Goal: Transaction & Acquisition: Register for event/course

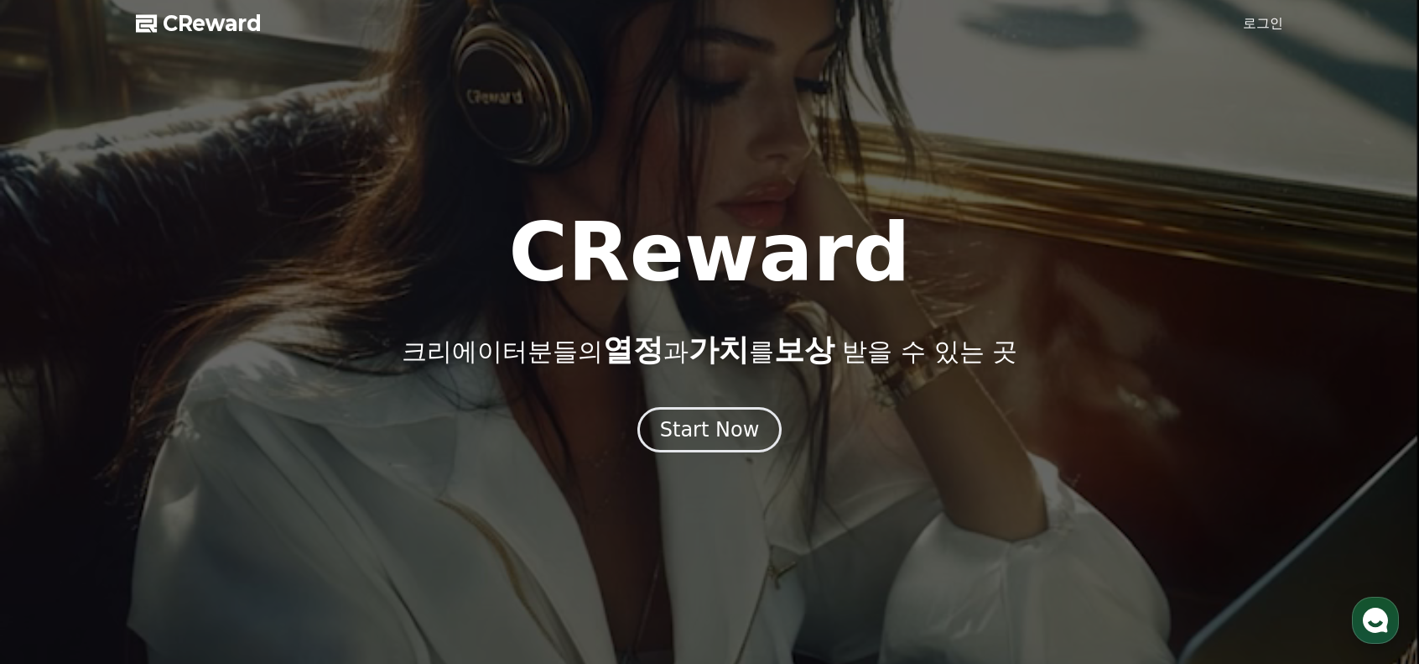
click at [1255, 21] on link "로그인" at bounding box center [1263, 23] width 40 height 20
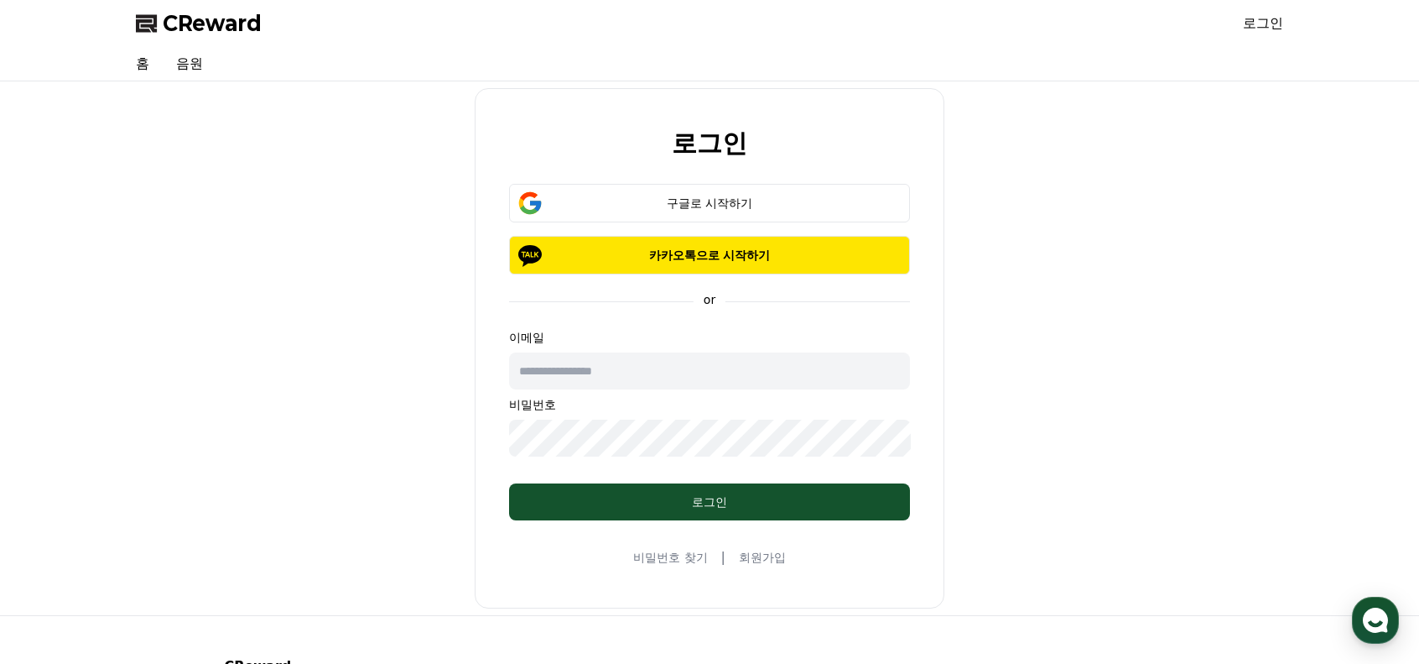
click at [578, 361] on input "text" at bounding box center [709, 370] width 401 height 37
click at [351, 395] on div "로그인 구글로 시작하기 카카오톡으로 시작하기 or 이메일 비밀번호 로그인 비밀번호 찾기 | 회원가입" at bounding box center [709, 348] width 1161 height 520
click at [783, 553] on link "회원가입" at bounding box center [762, 557] width 47 height 17
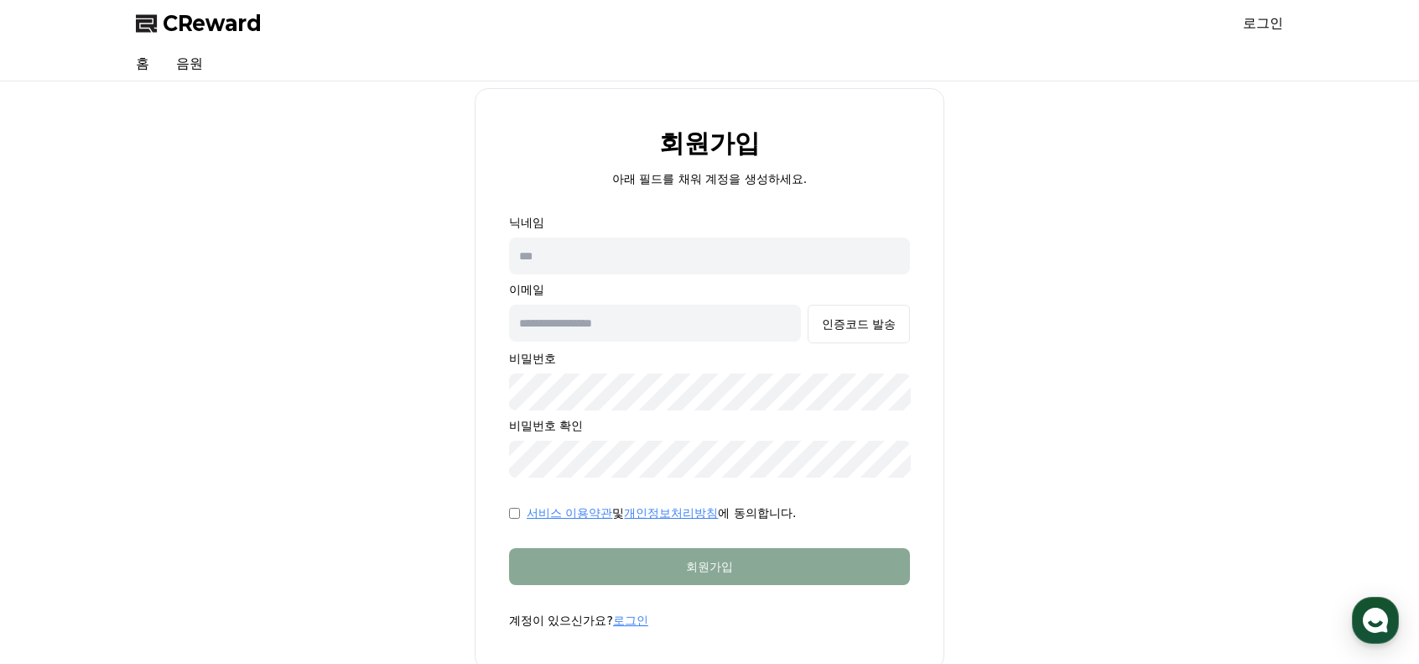
click at [643, 279] on div "닉네임 이메일 인증코드 발송 비밀번호 비밀번호 확인" at bounding box center [709, 345] width 401 height 263
click at [651, 266] on input "text" at bounding box center [709, 255] width 401 height 37
type input "*******"
type input "*"
type input "**********"
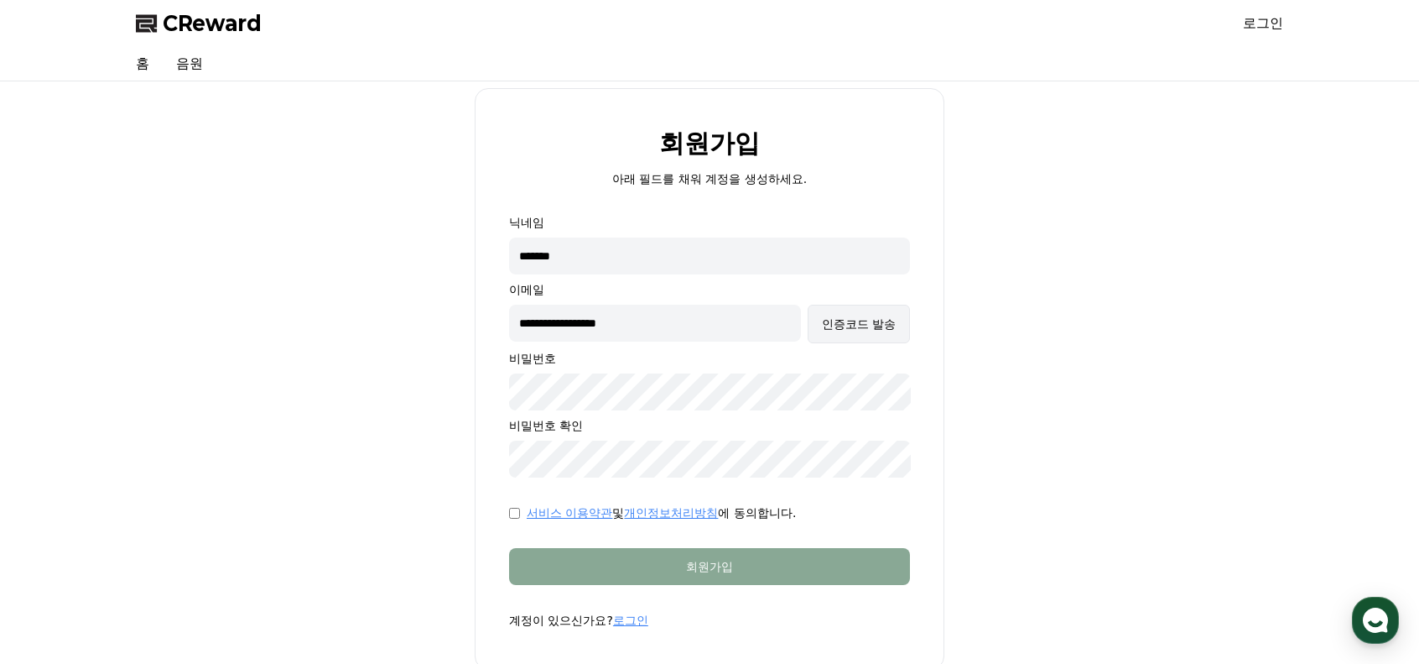
click at [901, 334] on button "인증코드 발송" at bounding box center [859, 324] width 102 height 39
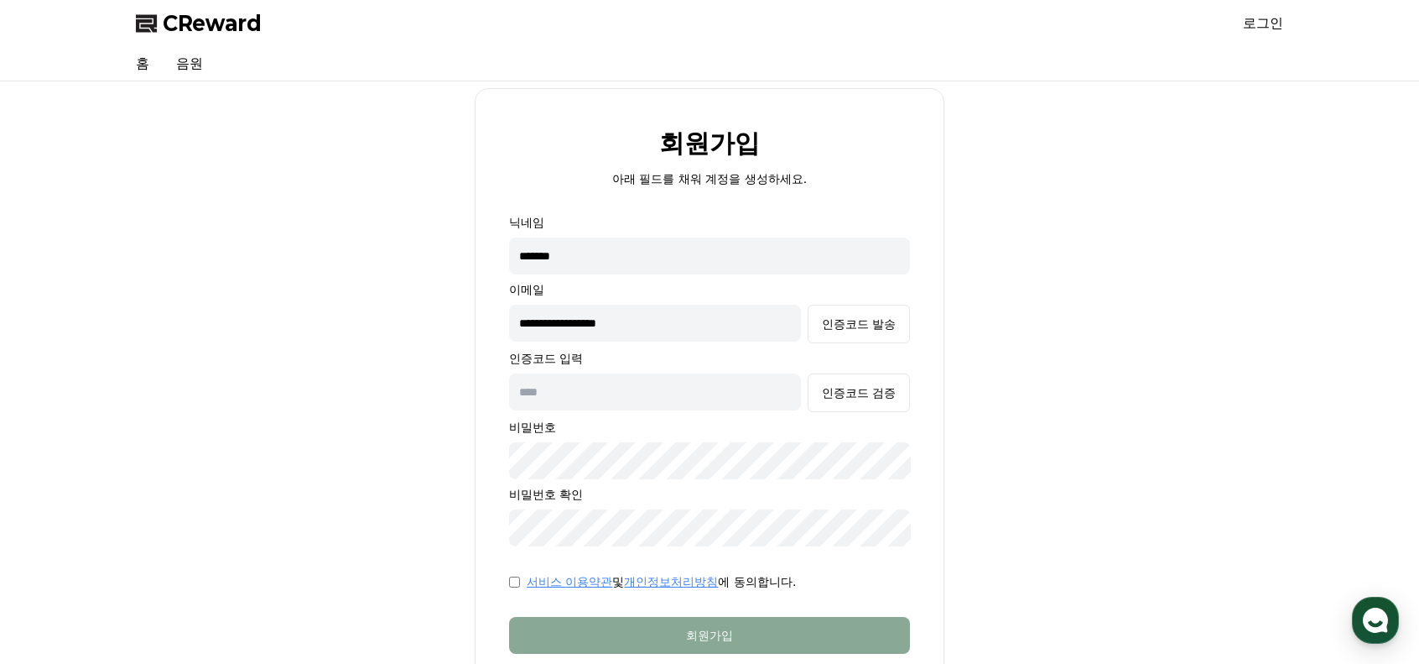
click at [584, 393] on input "text" at bounding box center [655, 391] width 292 height 37
paste input "******"
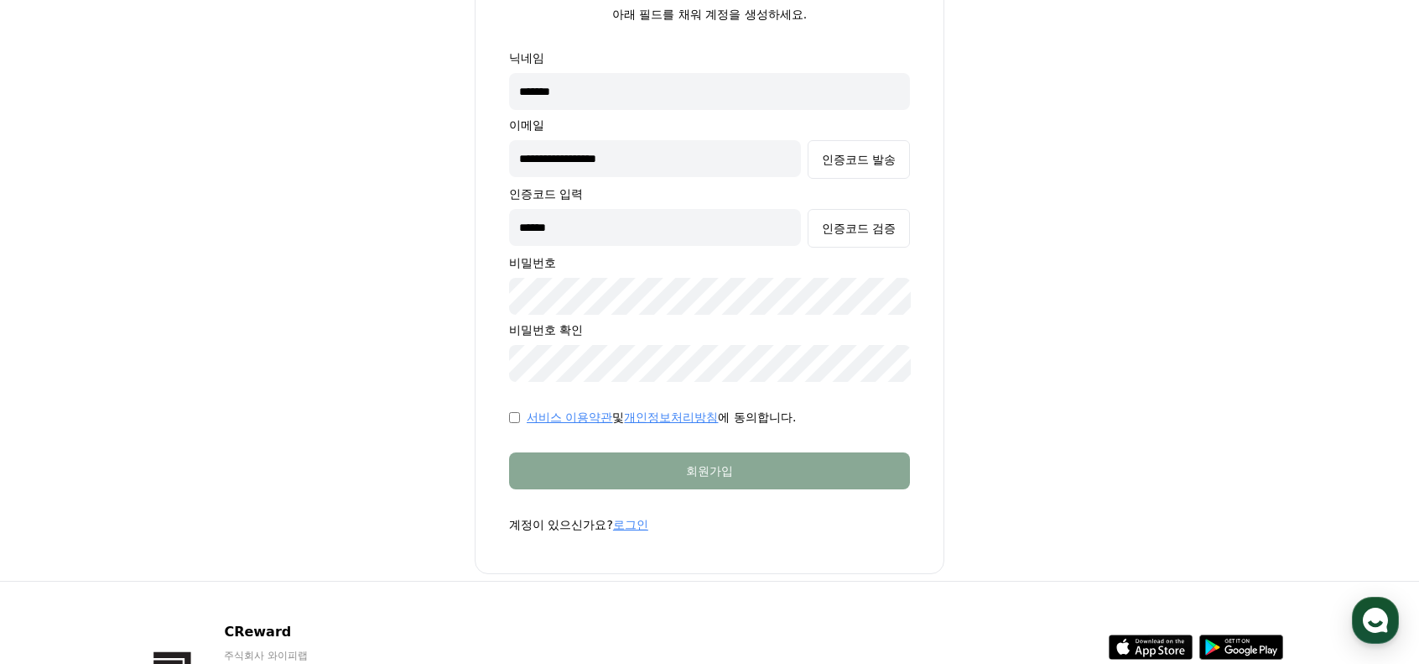
scroll to position [168, 0]
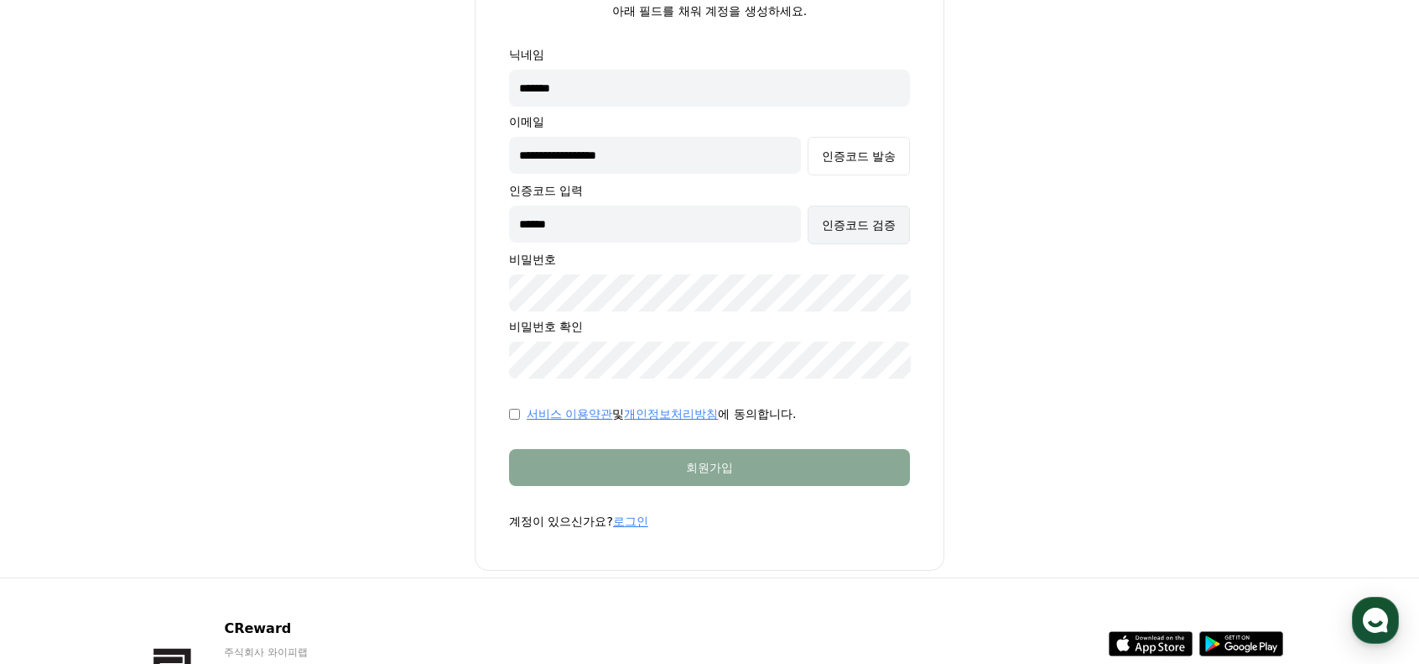
type input "******"
click at [893, 217] on div "인증코드 검증" at bounding box center [859, 224] width 74 height 17
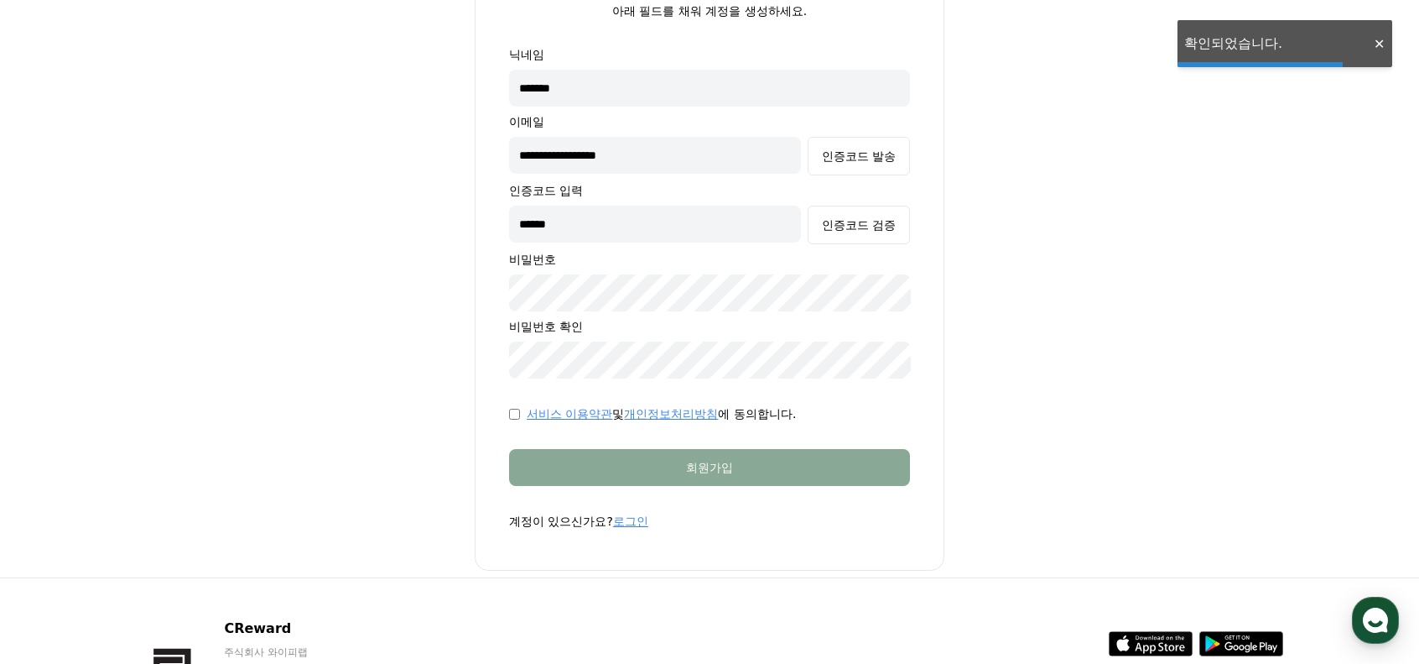
click at [676, 321] on p "비밀번호 확인" at bounding box center [709, 326] width 401 height 17
click at [680, 315] on div "**********" at bounding box center [709, 212] width 401 height 332
click at [517, 418] on div "서비스 이용약관 및 개인정보처리방침 에 동의합니다." at bounding box center [709, 413] width 401 height 17
click at [520, 416] on div "서비스 이용약관 및 개인정보처리방침 에 동의합니다." at bounding box center [709, 413] width 401 height 17
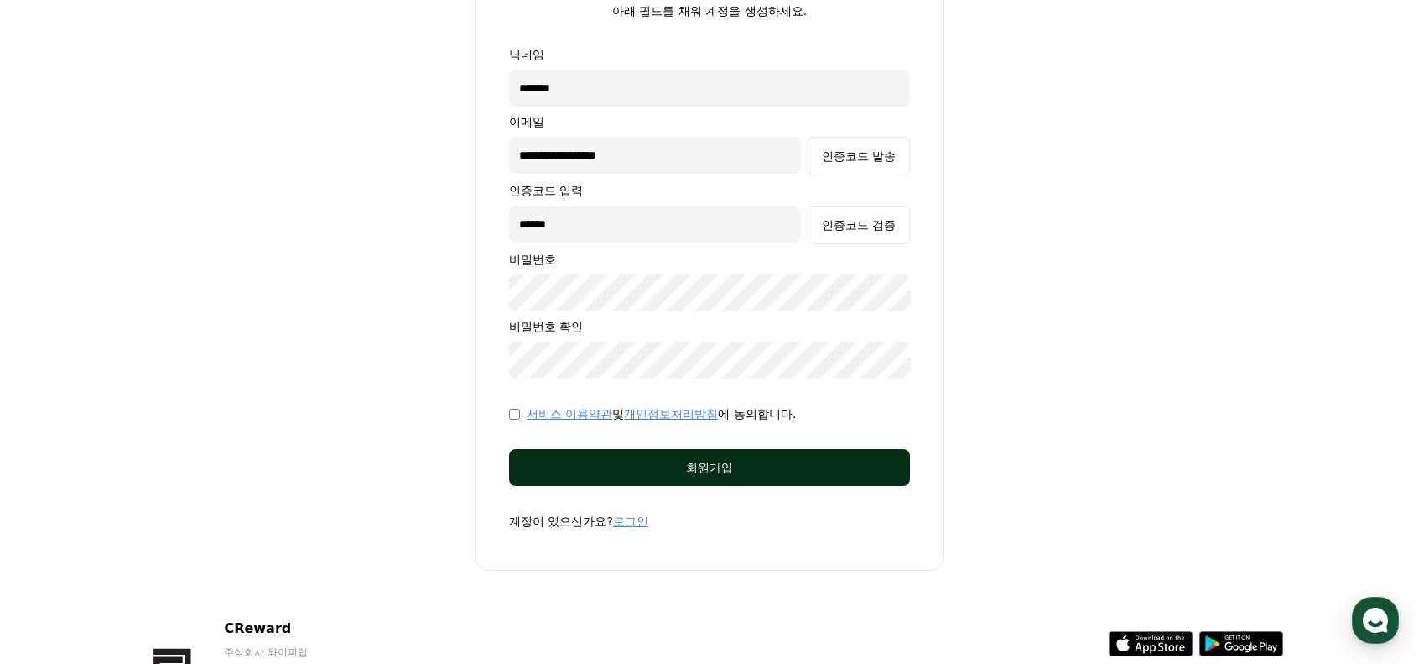
click at [536, 462] on button "회원가입" at bounding box center [709, 467] width 401 height 37
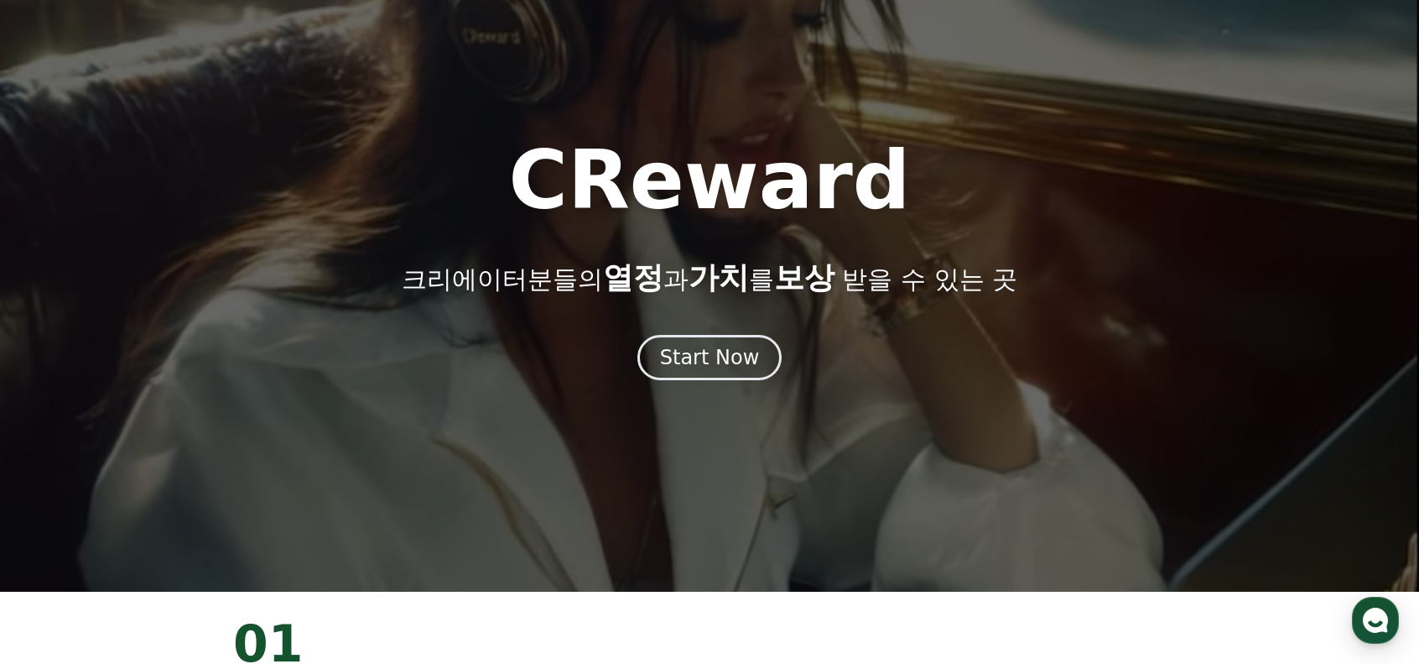
scroll to position [84, 0]
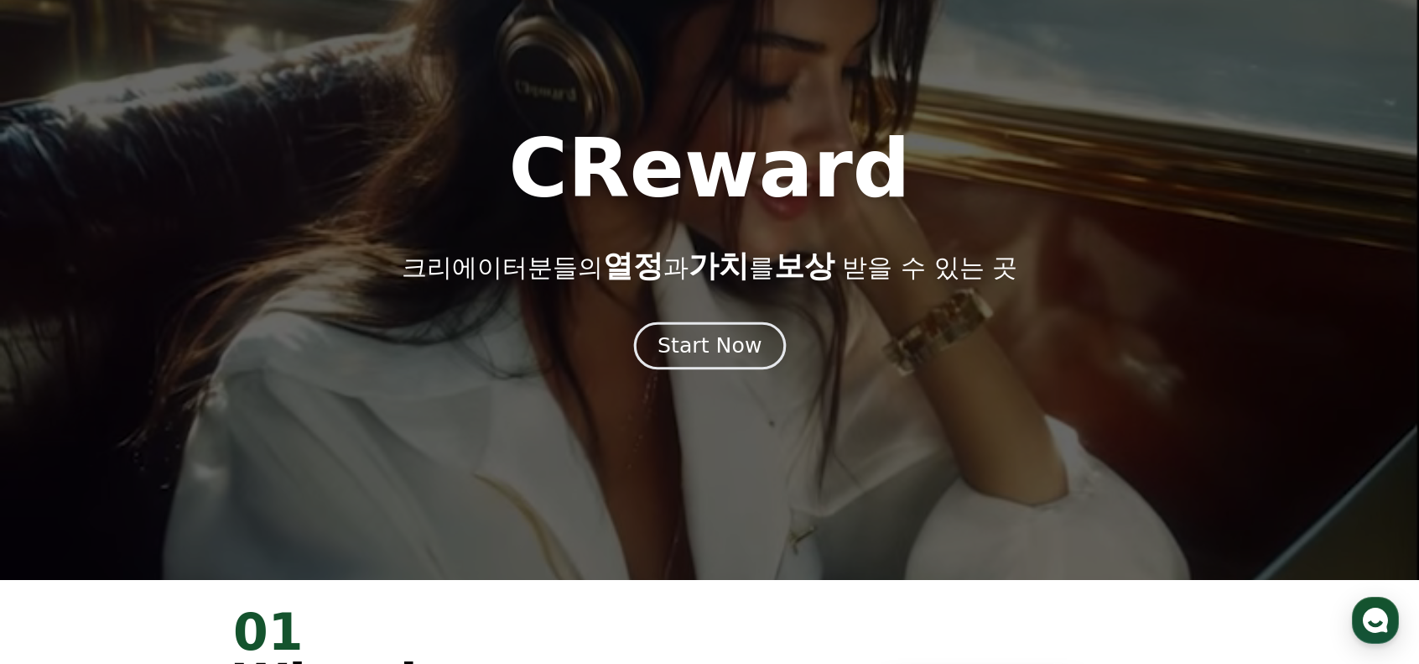
click at [689, 352] on div "Start Now" at bounding box center [710, 345] width 104 height 29
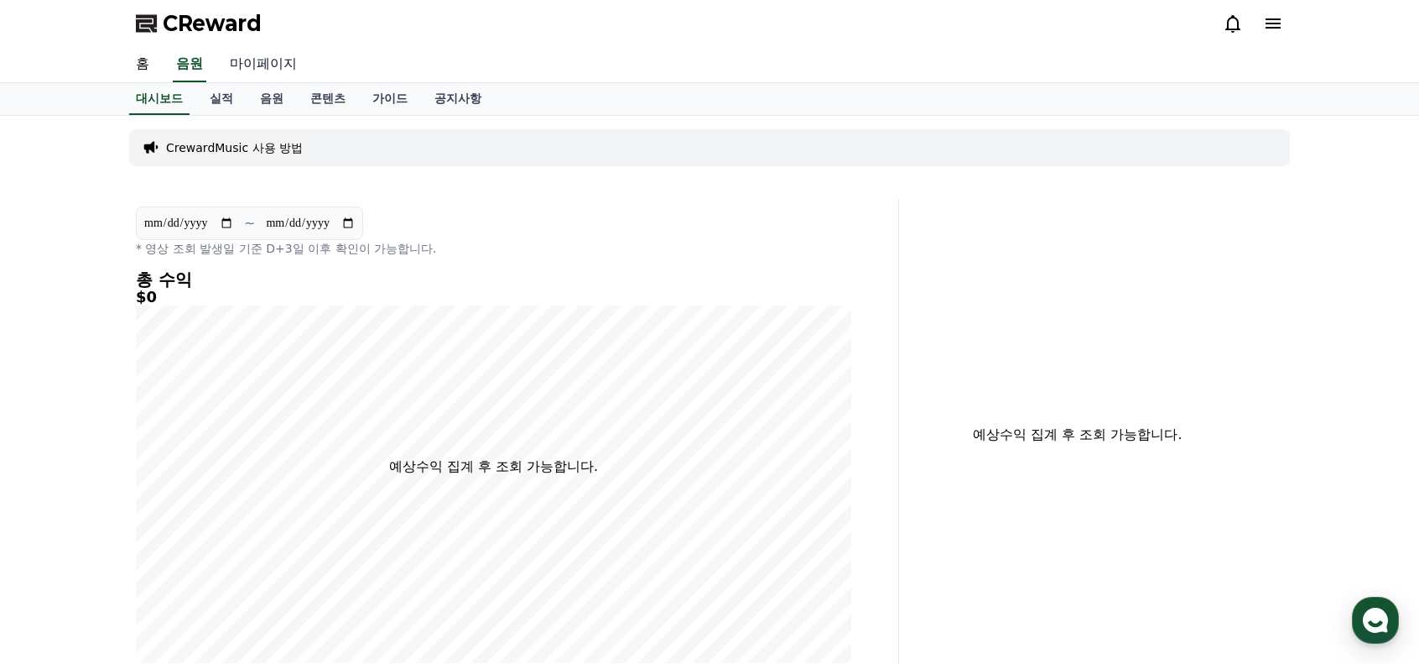
click at [233, 76] on link "마이페이지" at bounding box center [263, 64] width 94 height 35
select select "**********"
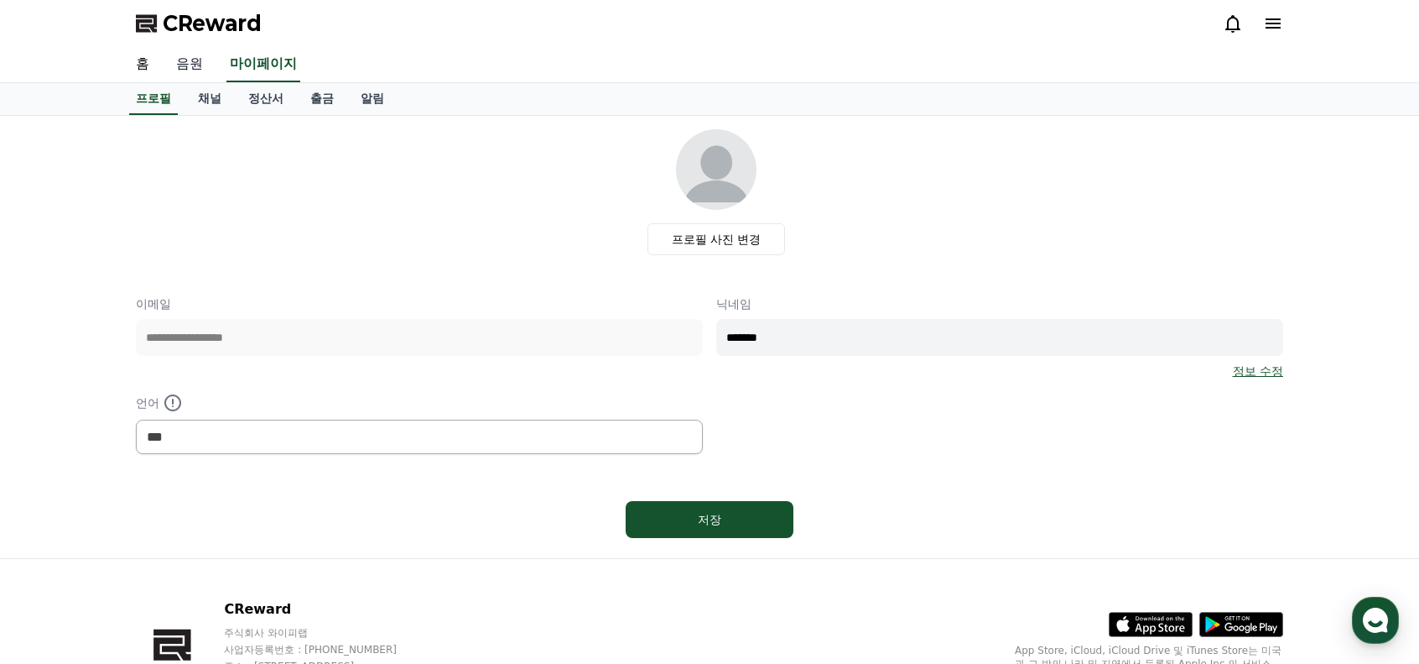
click at [191, 78] on link "음원" at bounding box center [190, 64] width 54 height 35
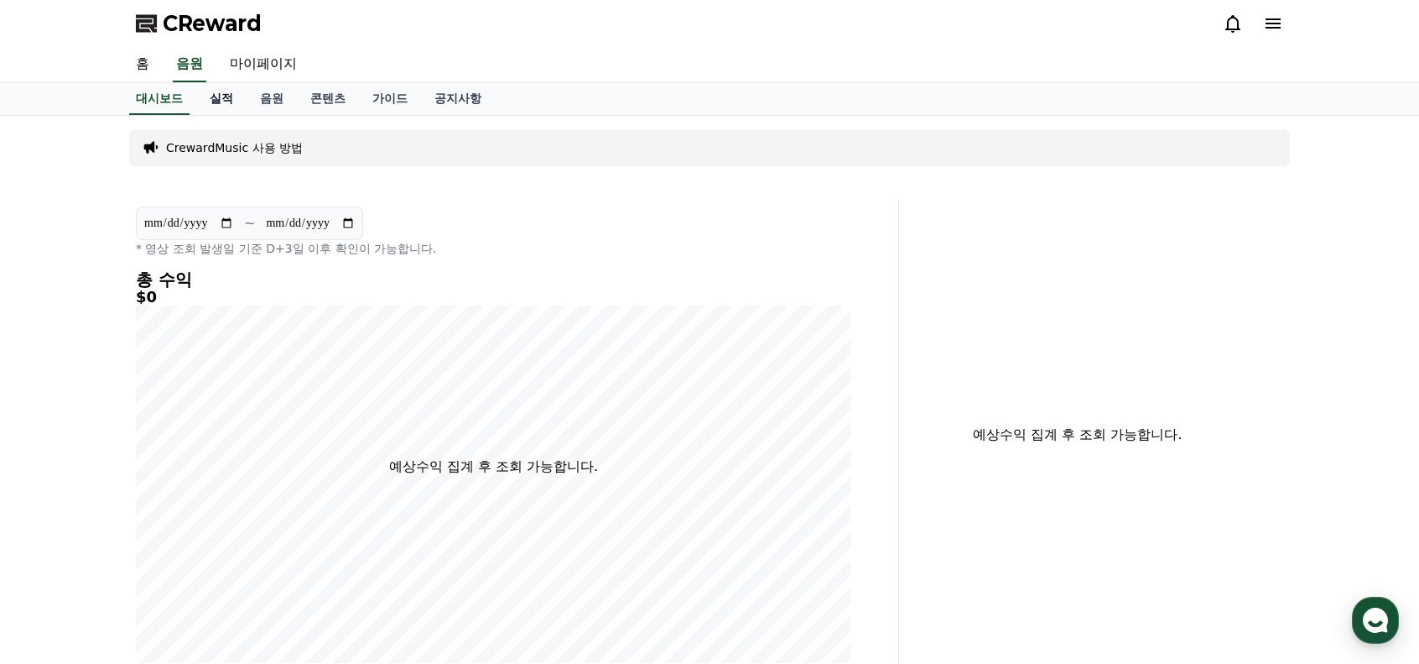
click at [215, 103] on link "실적" at bounding box center [221, 99] width 50 height 32
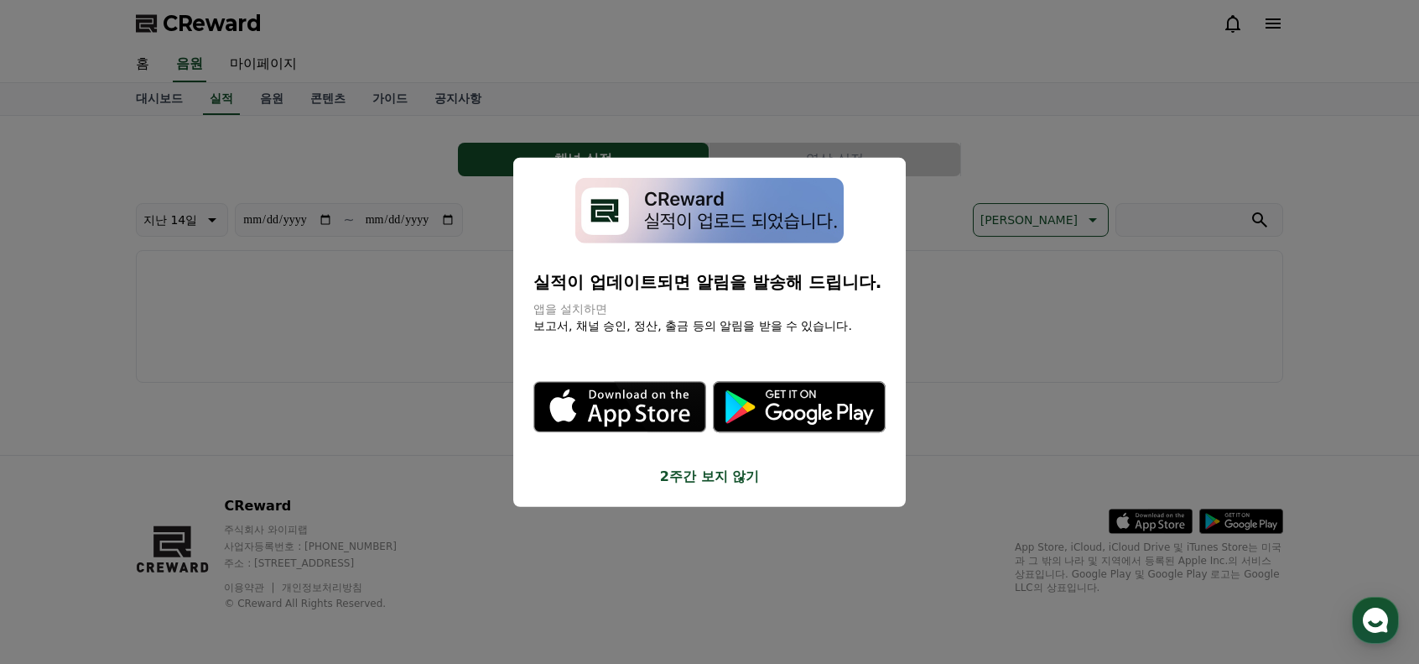
click at [1134, 288] on button "close modal" at bounding box center [709, 332] width 1419 height 664
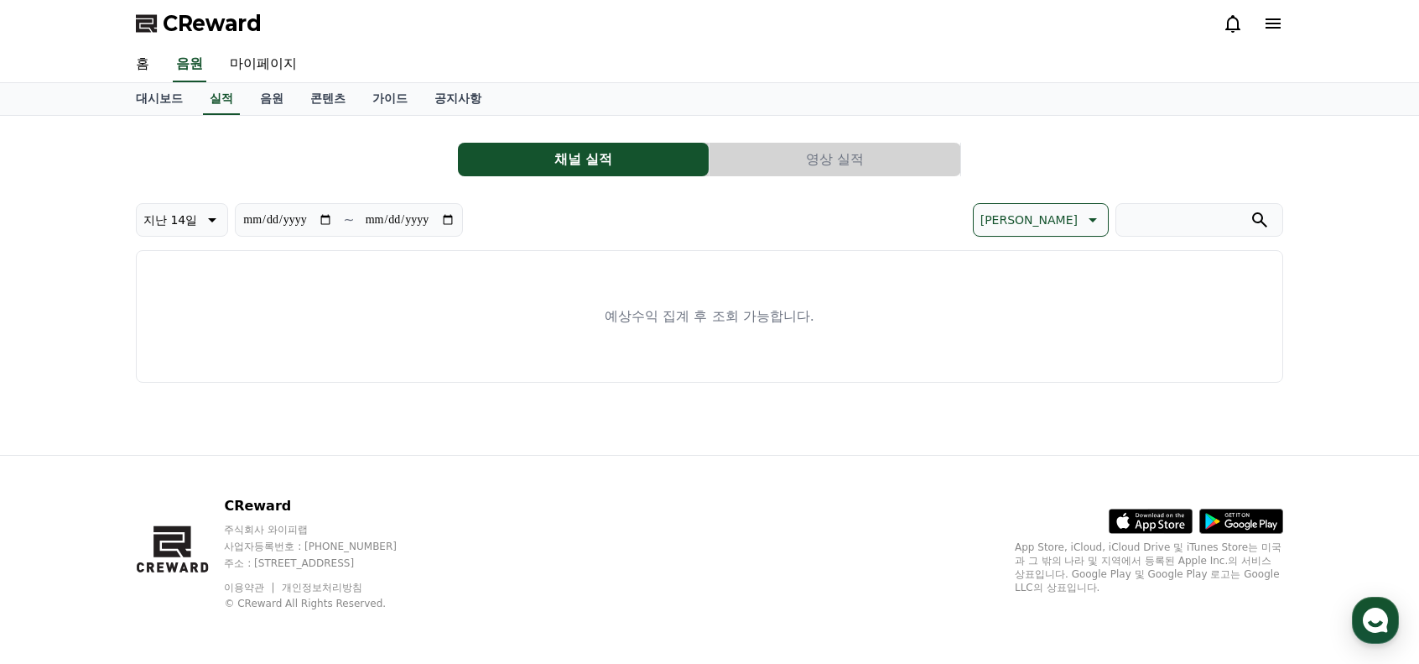
click at [211, 29] on span "CReward" at bounding box center [212, 23] width 99 height 27
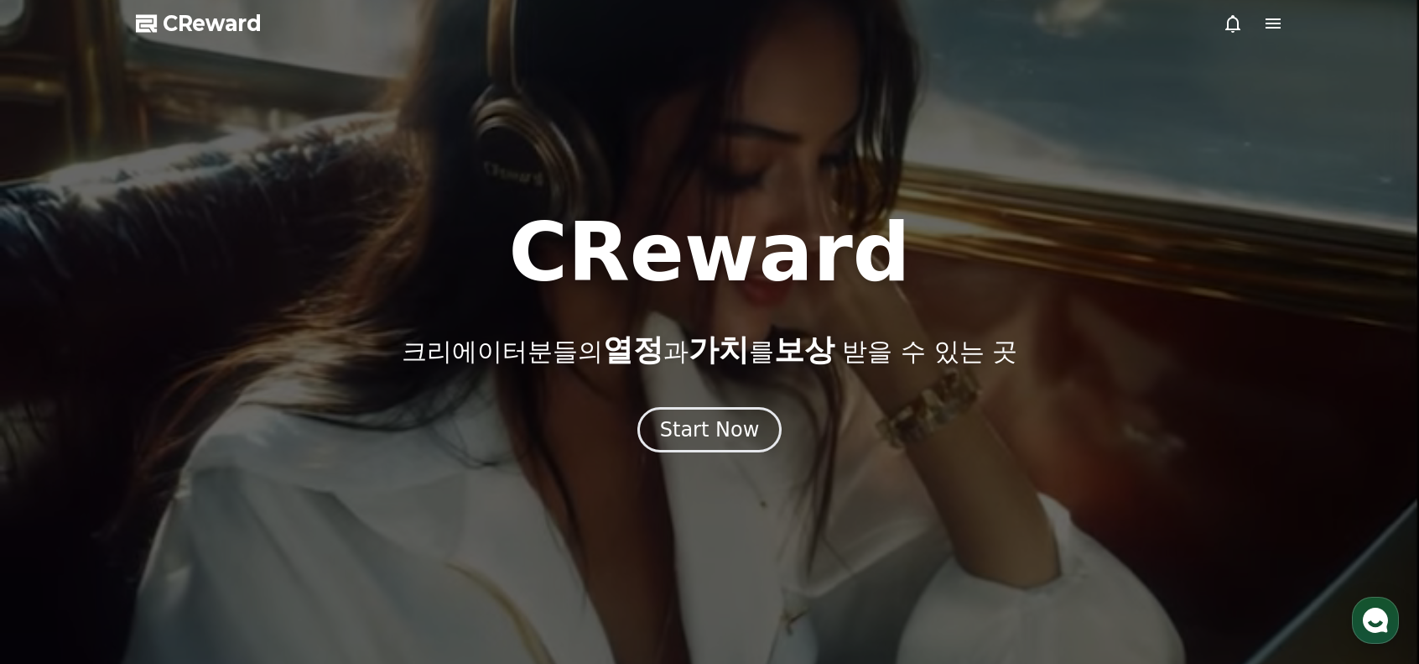
click at [1265, 24] on icon at bounding box center [1273, 23] width 20 height 20
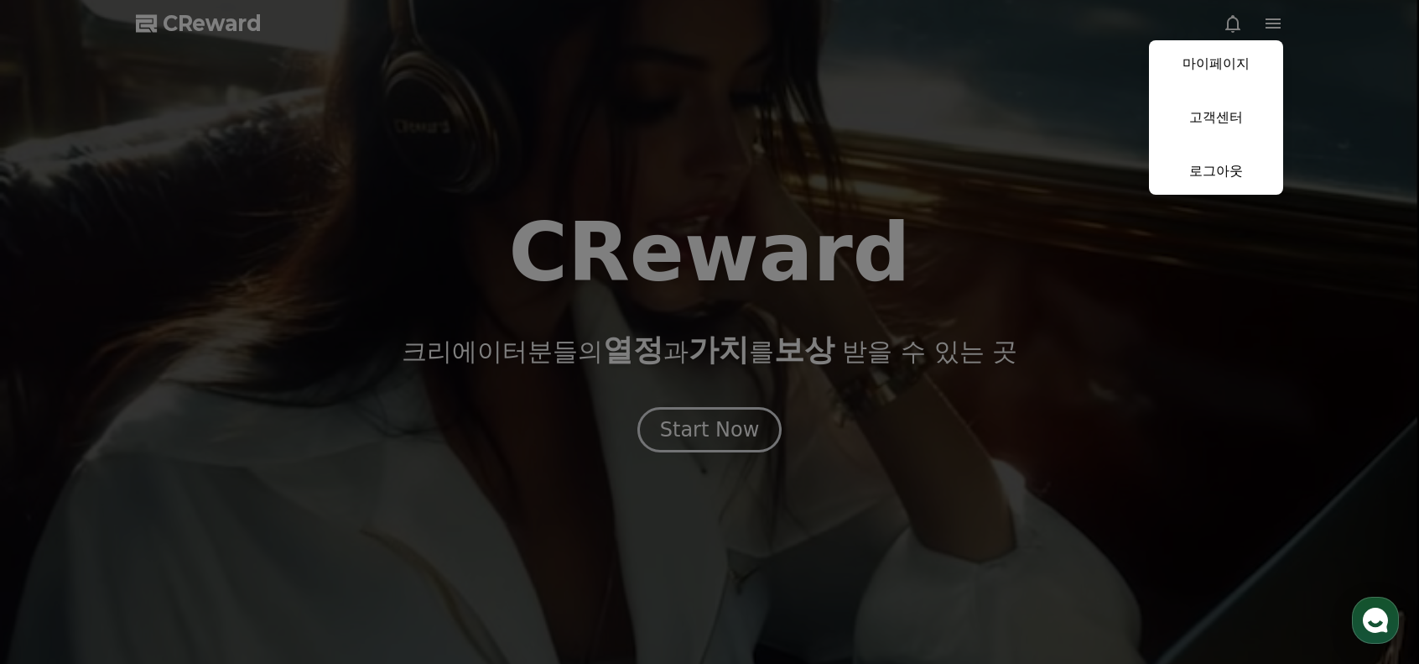
click at [532, 263] on button "close" at bounding box center [709, 332] width 1419 height 664
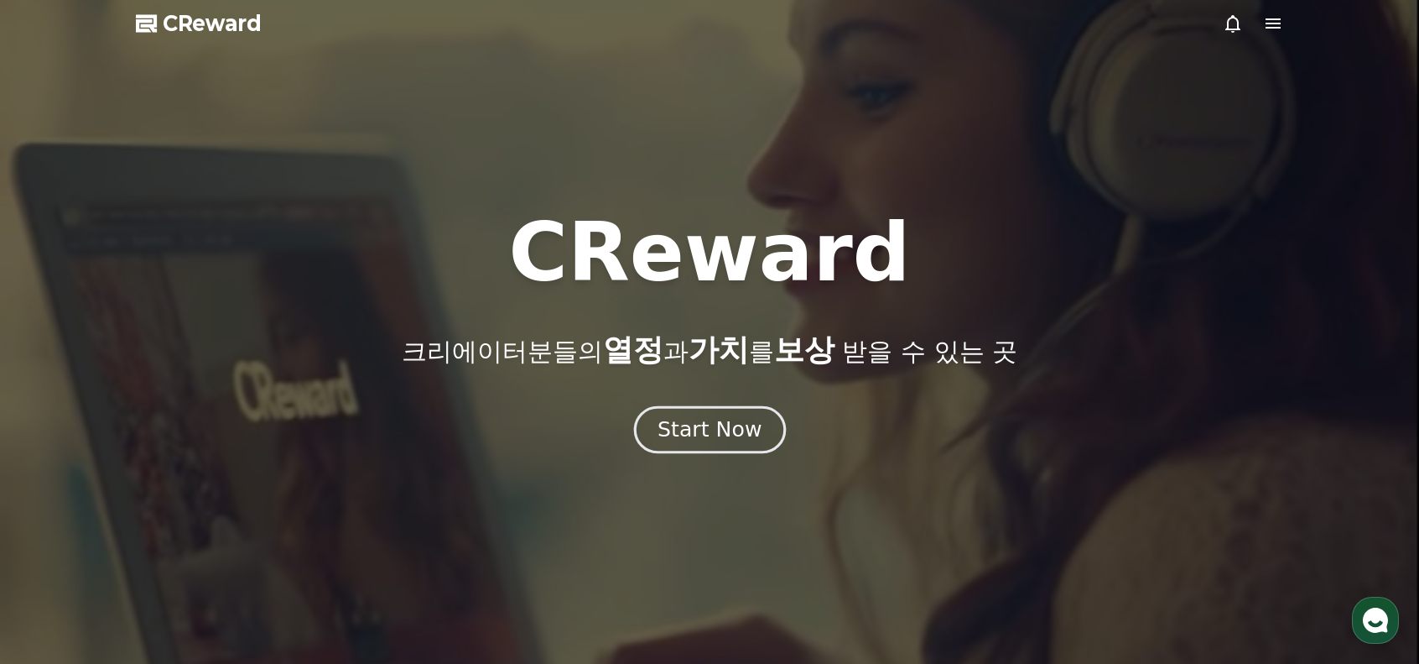
click at [716, 421] on div "Start Now" at bounding box center [710, 429] width 104 height 29
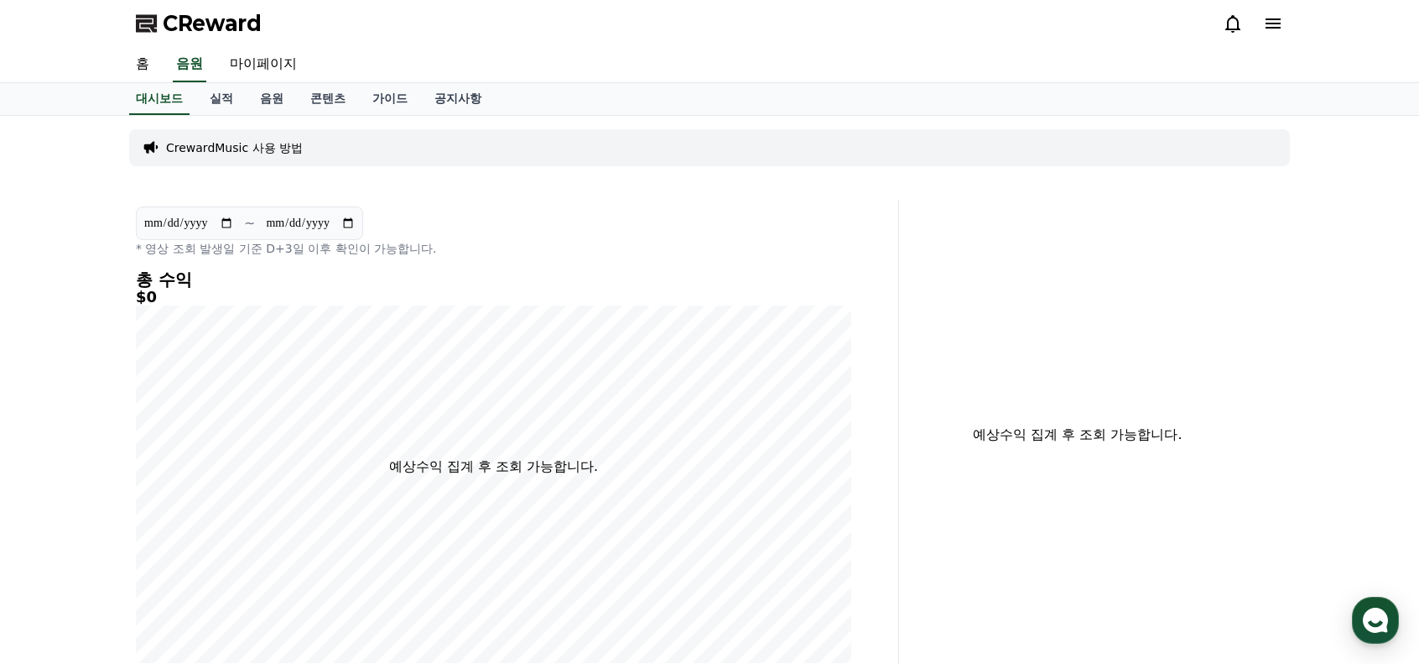
click at [0, 98] on div "대시보드 실적 음원 콘텐츠 가이드 공지사항" at bounding box center [709, 99] width 1419 height 33
click at [139, 58] on link "홈" at bounding box center [142, 64] width 40 height 35
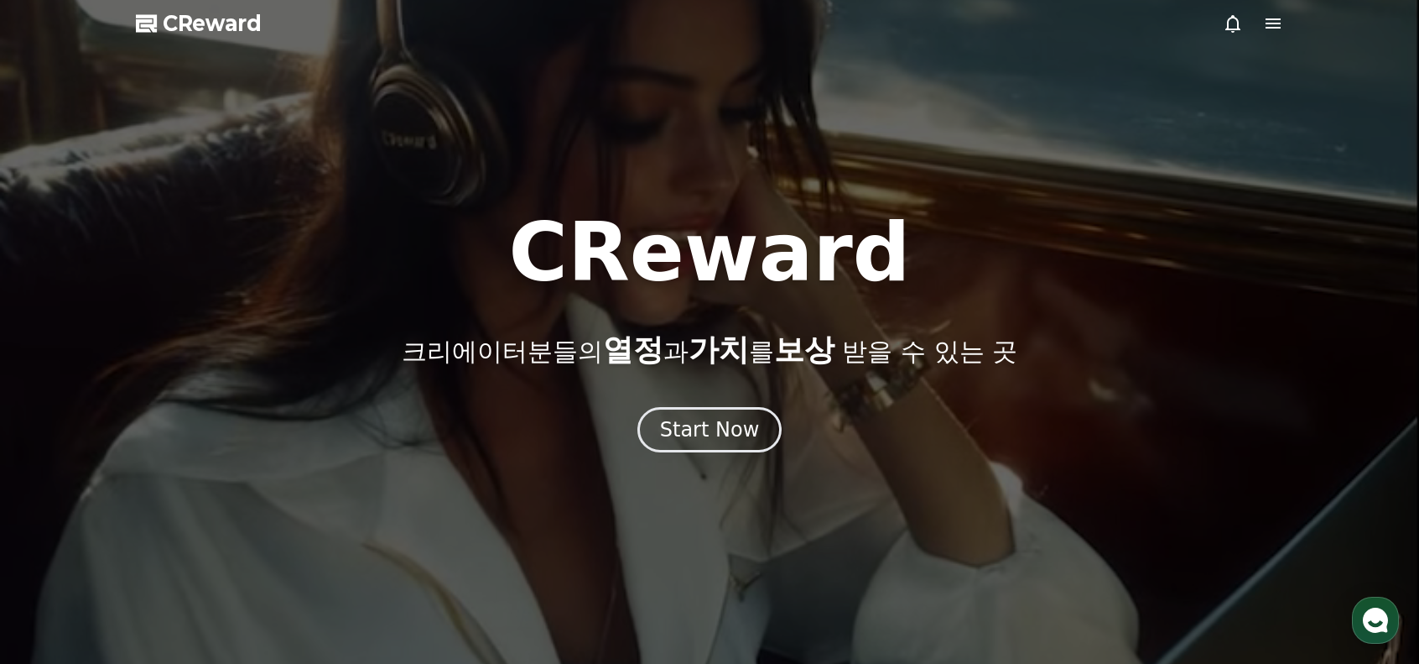
click at [229, 32] on span "CReward" at bounding box center [212, 23] width 99 height 27
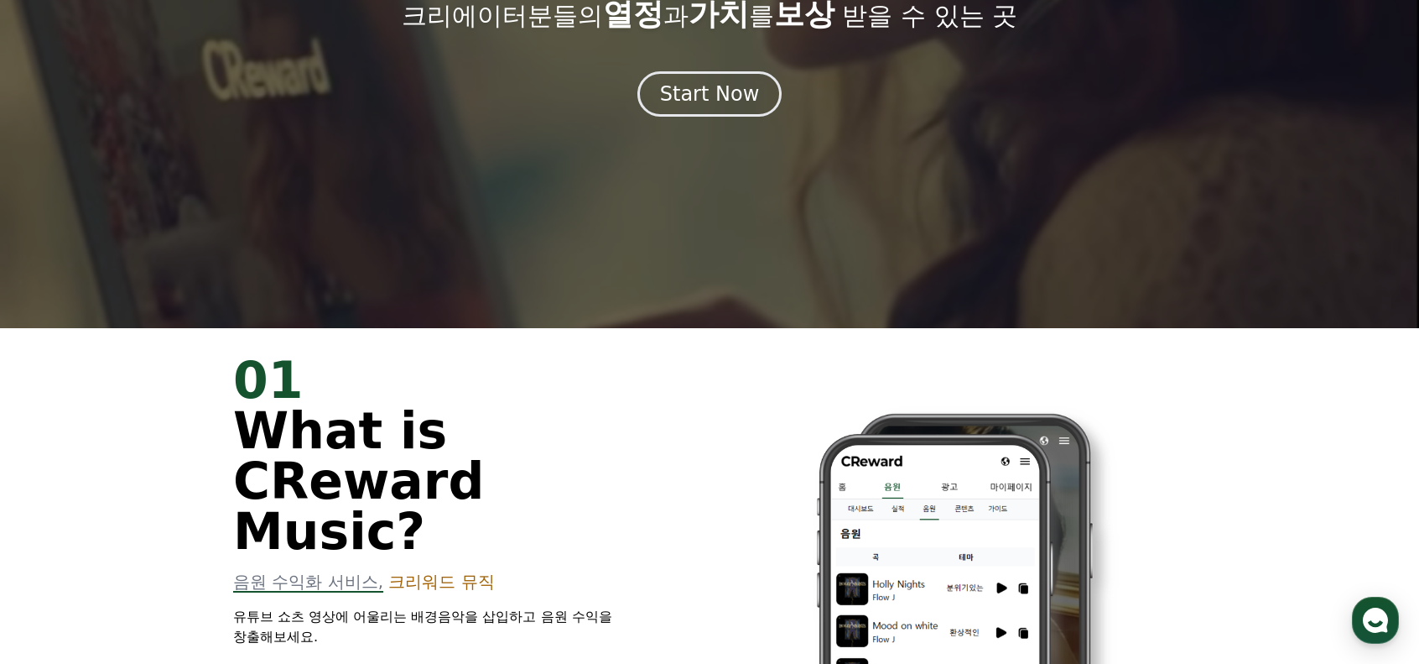
scroll to position [671, 0]
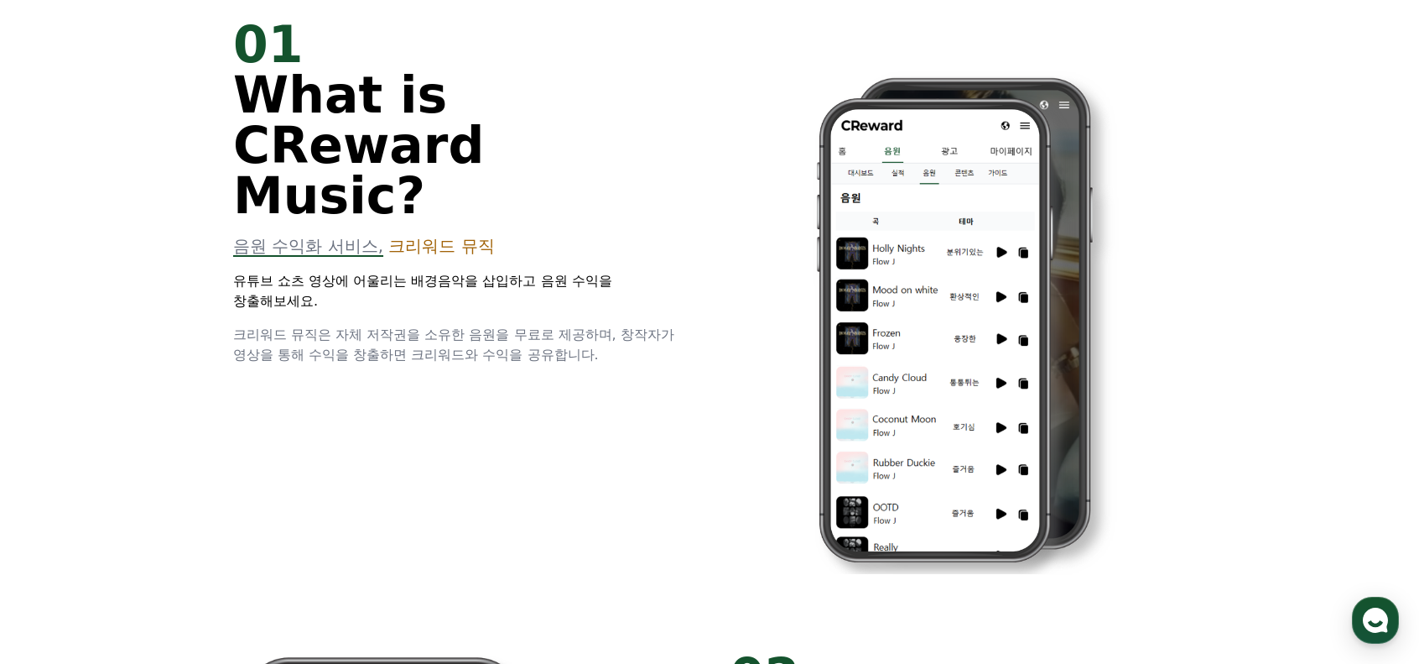
drag, startPoint x: 232, startPoint y: 190, endPoint x: 667, endPoint y: 360, distance: 467.2
click at [667, 360] on div "01 What is CReward Music? 음원 수익화 서비스, 크리워드 뮤직 유튜브 쇼츠 영상에 어울리는 배경음악을 삽입하고 음원 수익을…" at bounding box center [709, 308] width 1007 height 632
click at [248, 335] on div "01 What is CReward Music? 음원 수익화 서비스, 크리워드 뮤직 유튜브 쇼츠 영상에 어울리는 배경음악을 삽입하고 음원 수익을…" at bounding box center [709, 308] width 1007 height 632
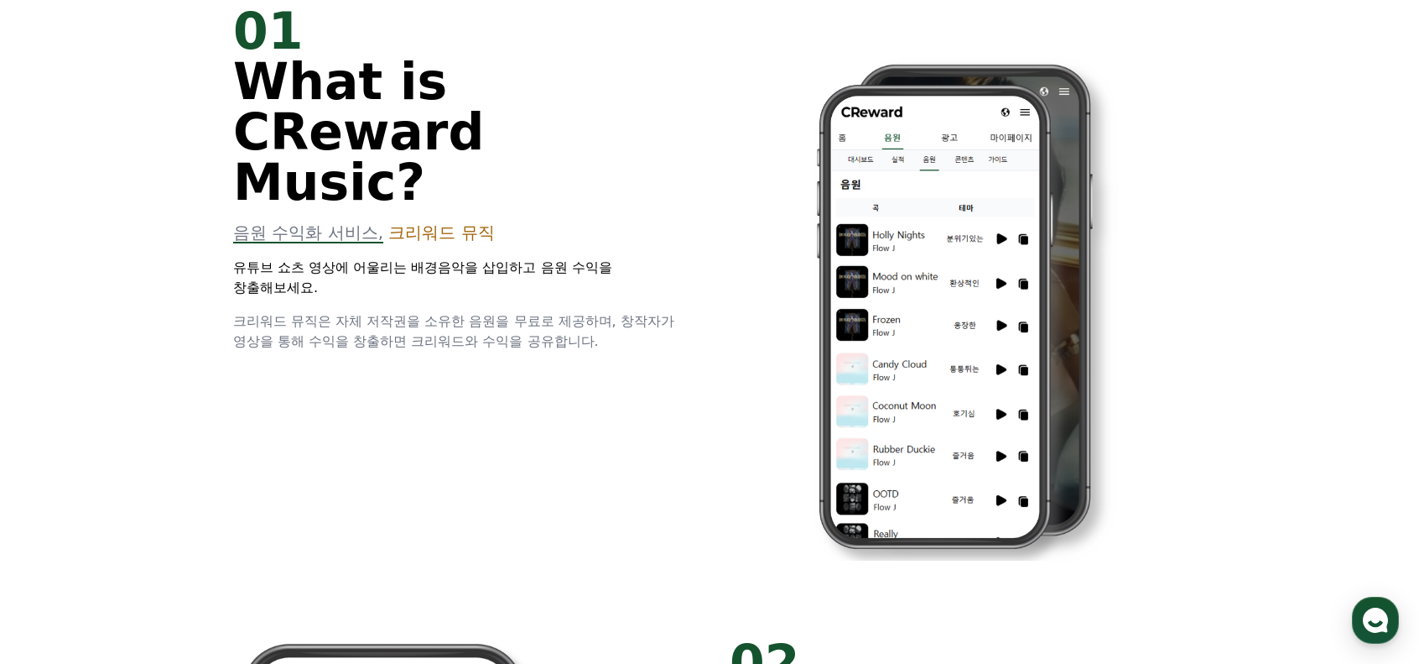
scroll to position [0, 0]
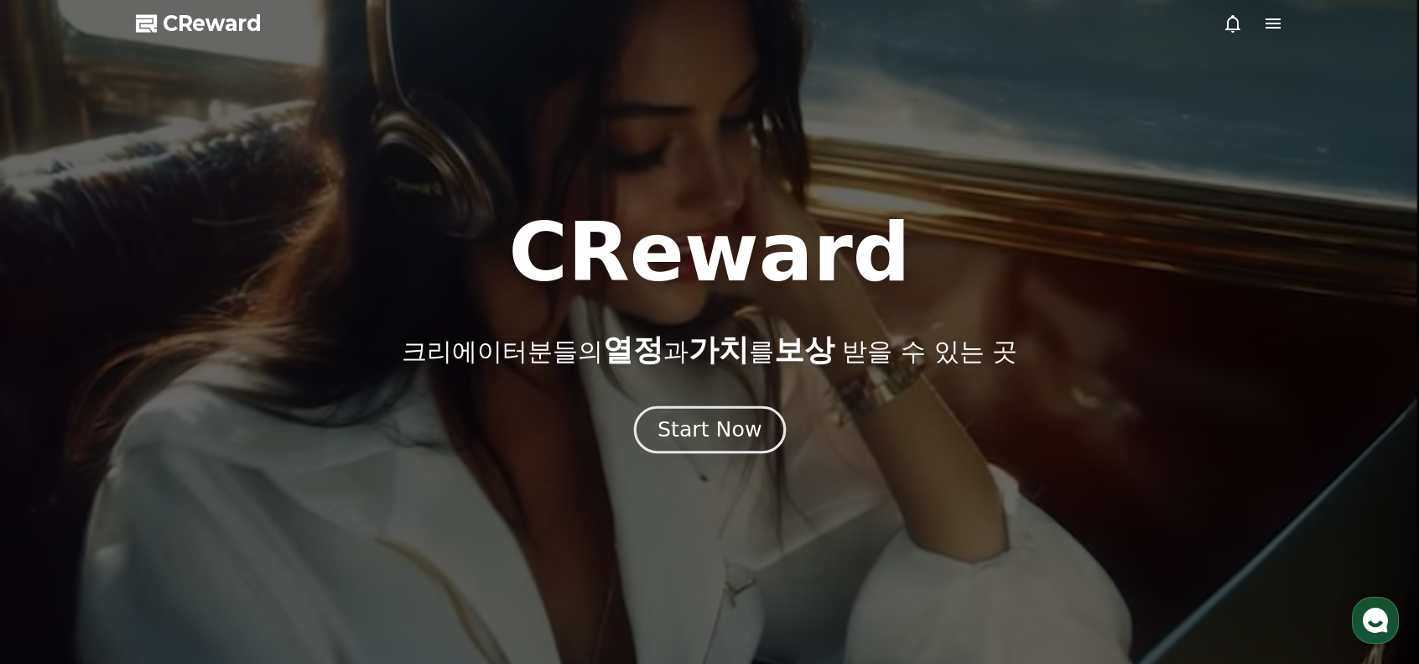
click at [684, 427] on div "Start Now" at bounding box center [710, 429] width 104 height 29
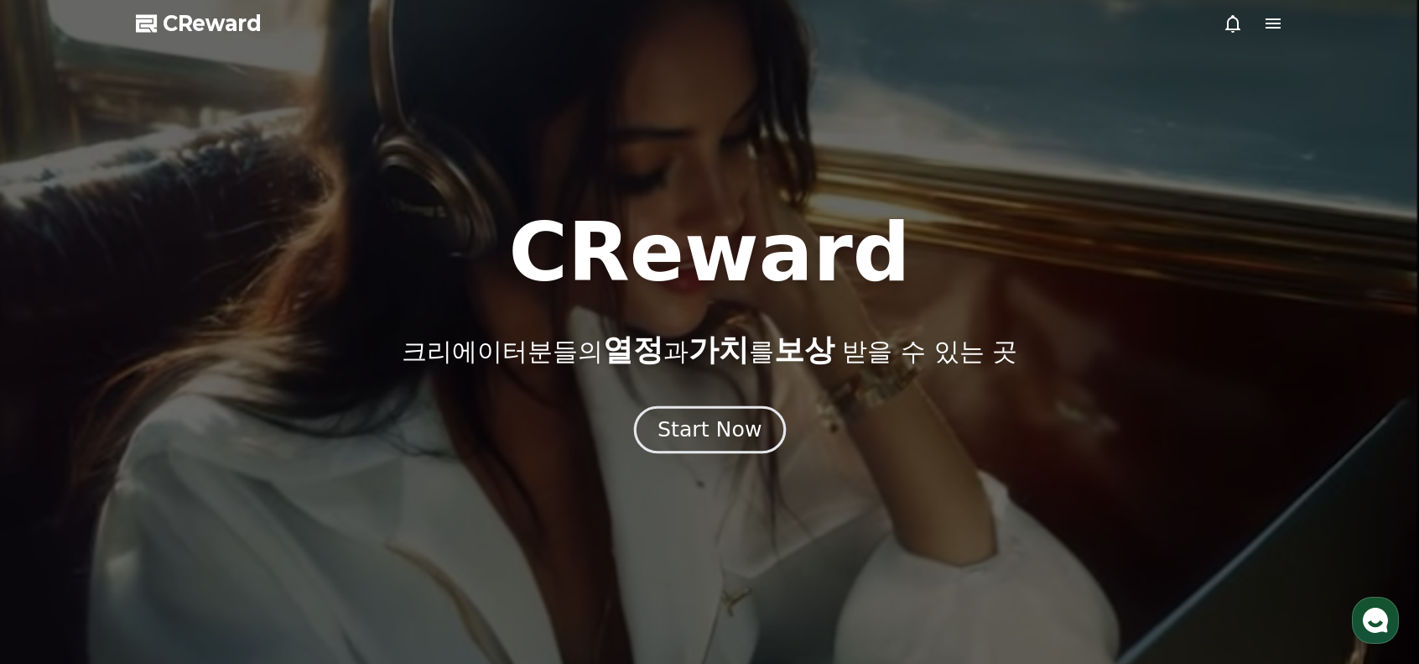
click at [711, 419] on div "Start Now" at bounding box center [710, 429] width 104 height 29
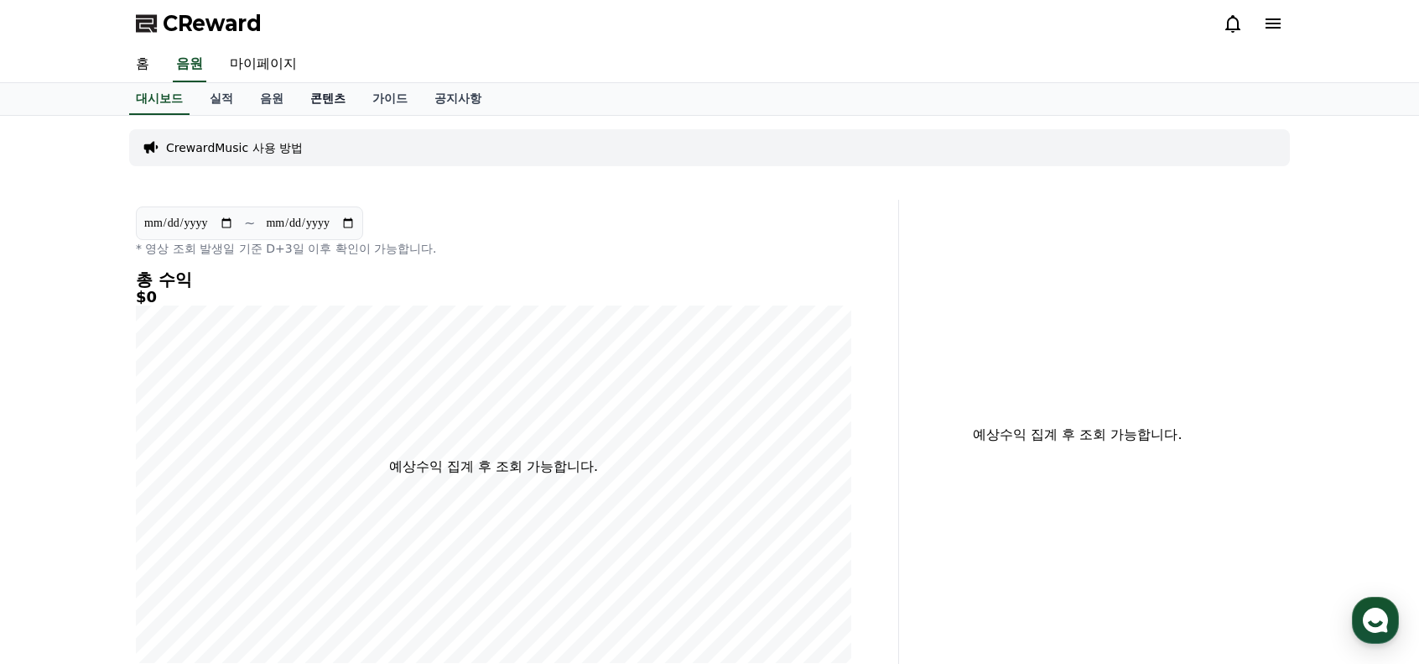
click at [320, 100] on link "콘텐츠" at bounding box center [328, 99] width 62 height 32
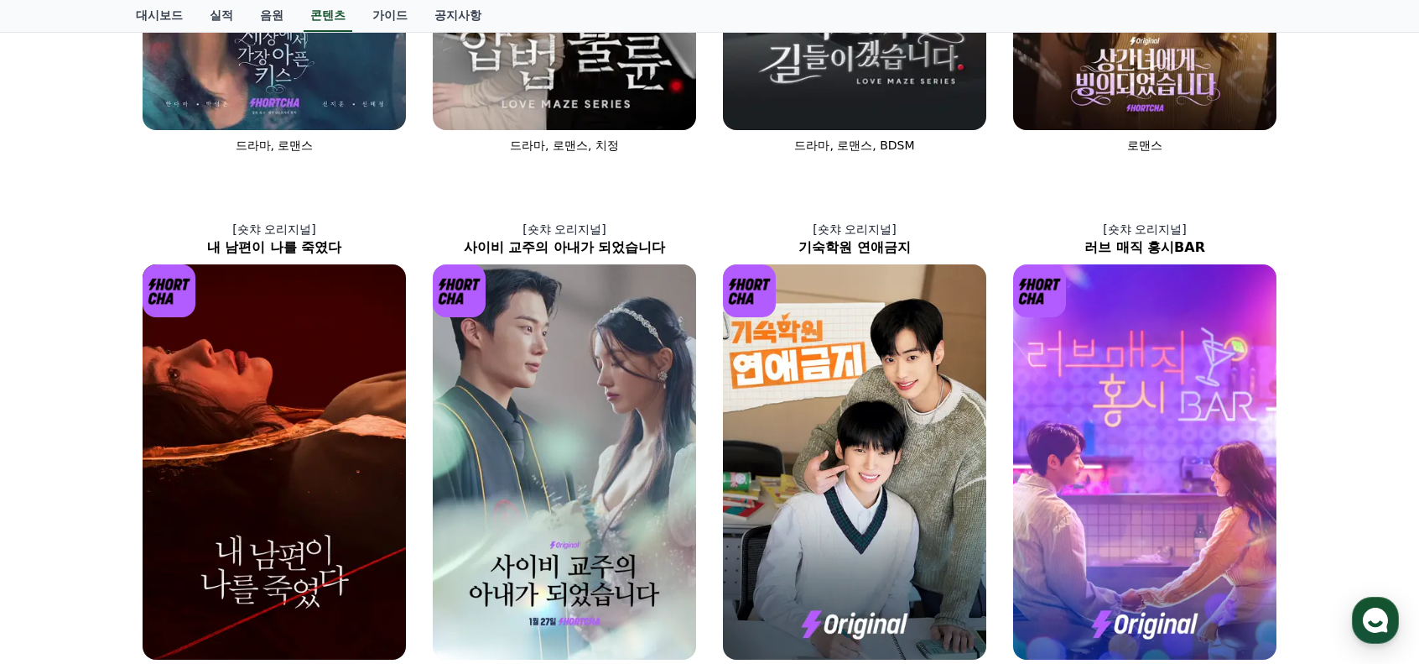
scroll to position [419, 0]
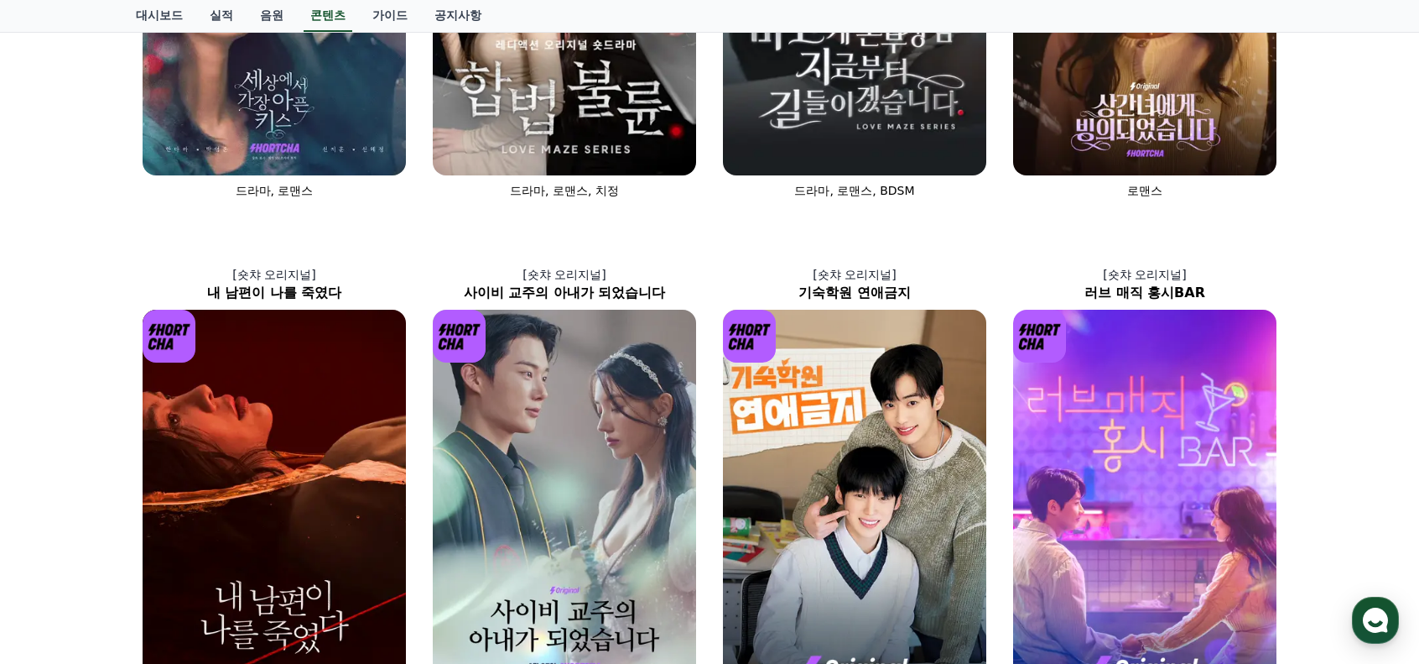
click at [0, 245] on div "[숏챠 오리지널] 세상에서 가장 아픈 키스 드라마, 로맨스 [레디액션 오리지널] 합법불륜 드라마, 로맨스, 치정 [레디액션 오리지널] 미친개 …" at bounding box center [709, 222] width 1419 height 1052
